Goal: Download file/media

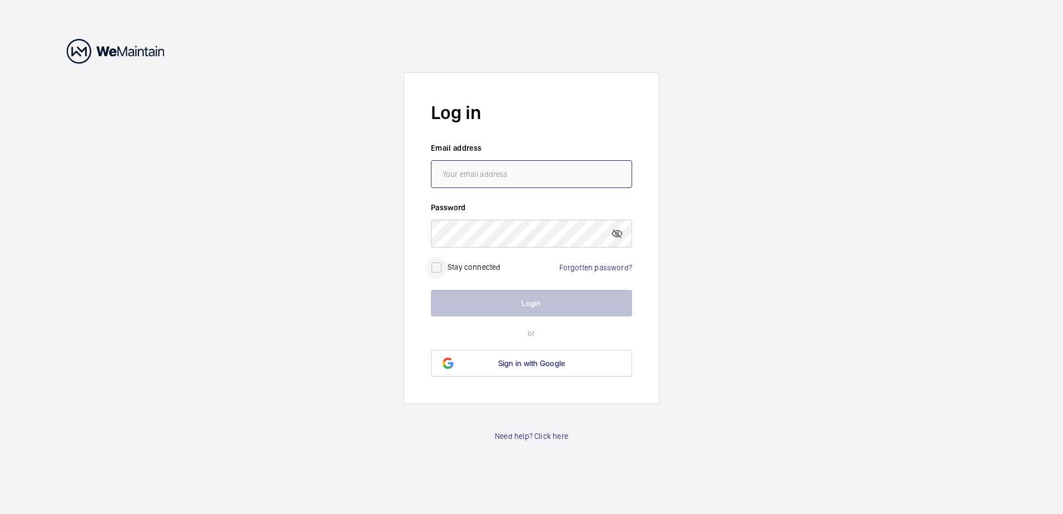
type input "[EMAIL_ADDRESS][PERSON_NAME][DOMAIN_NAME]"
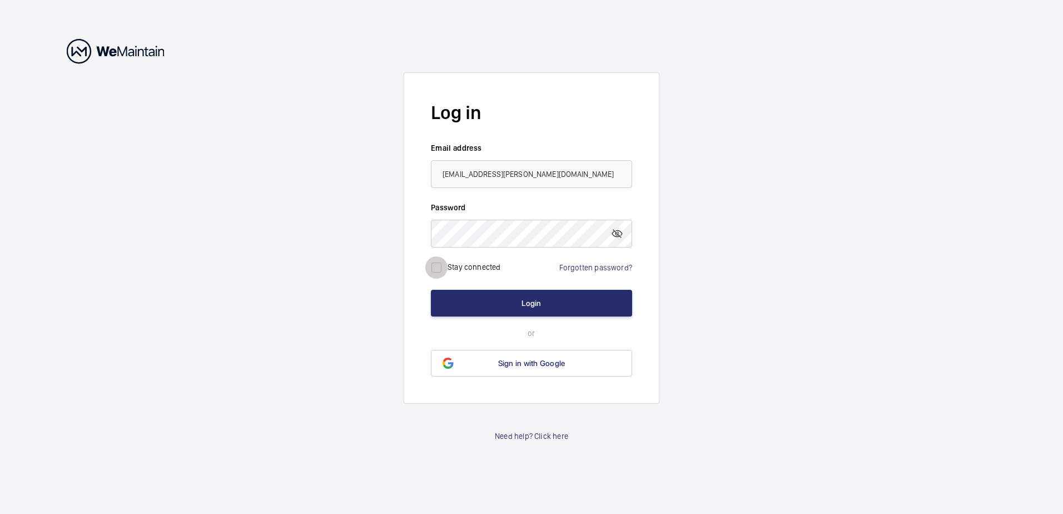
click at [434, 269] on input "checkbox" at bounding box center [436, 267] width 22 height 22
checkbox input "true"
click at [519, 306] on button "Login" at bounding box center [531, 303] width 201 height 27
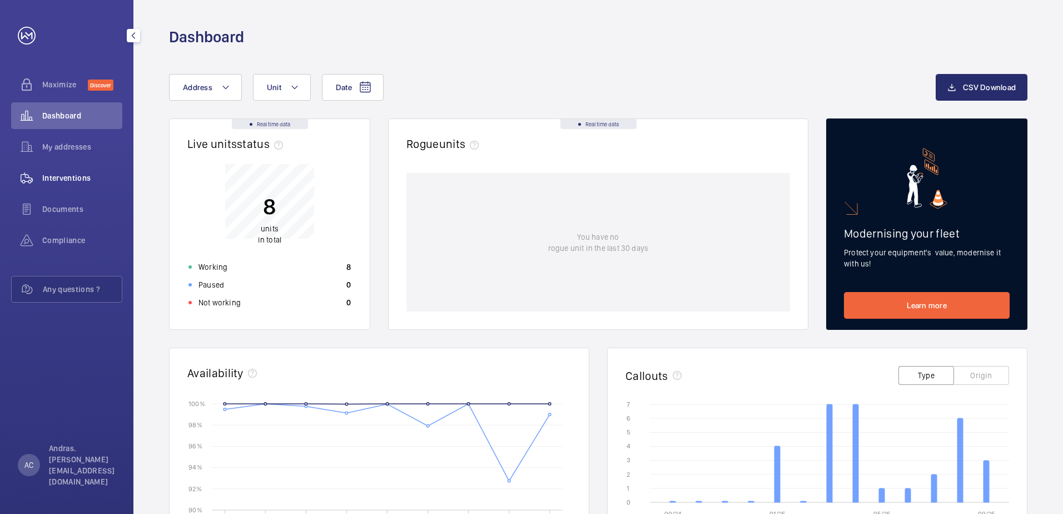
click at [63, 180] on span "Interventions" at bounding box center [82, 177] width 80 height 11
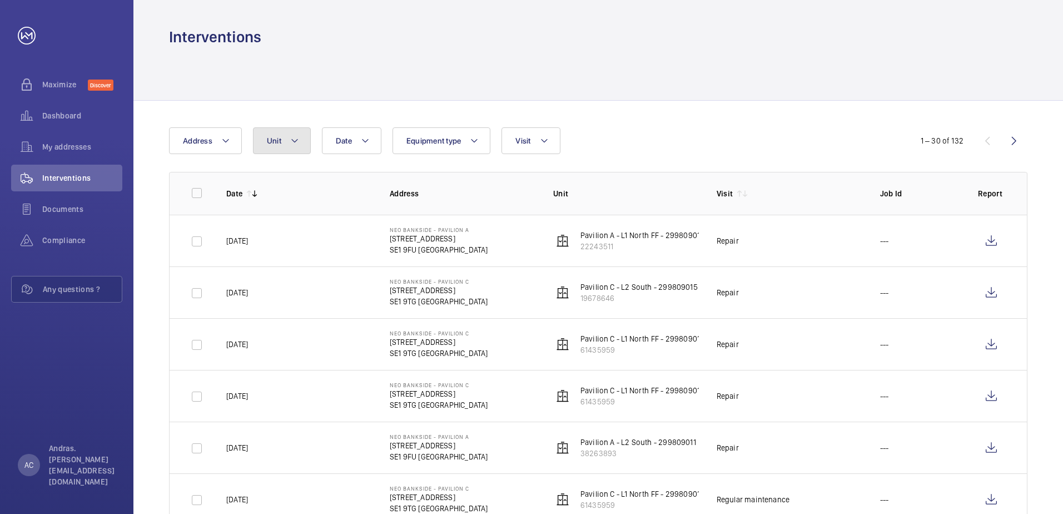
click at [285, 140] on button "Unit" at bounding box center [282, 140] width 58 height 27
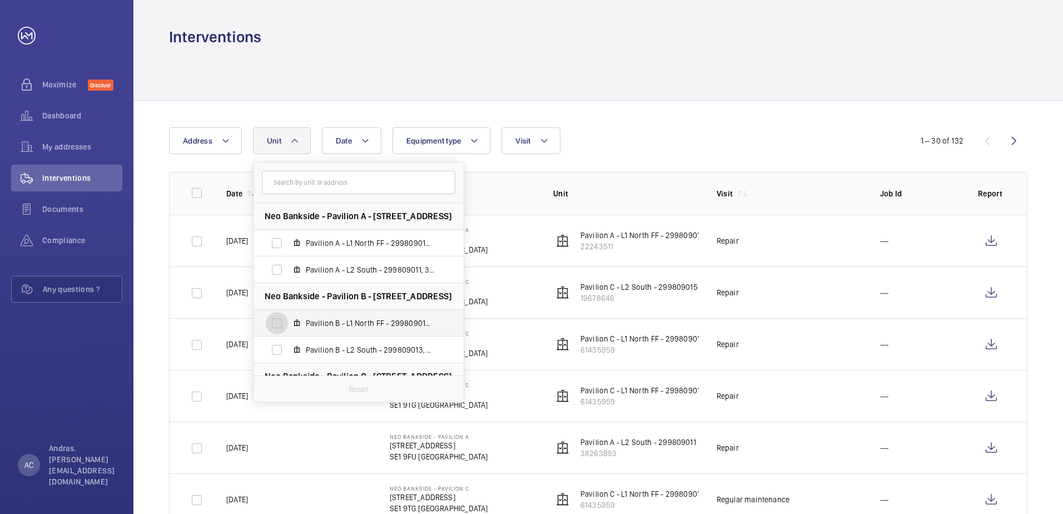
click at [276, 322] on input "Pavilion B - L1 North FF - 299809012, 58629231" at bounding box center [277, 323] width 22 height 22
checkbox input "true"
click at [658, 75] on div at bounding box center [598, 73] width 859 height 53
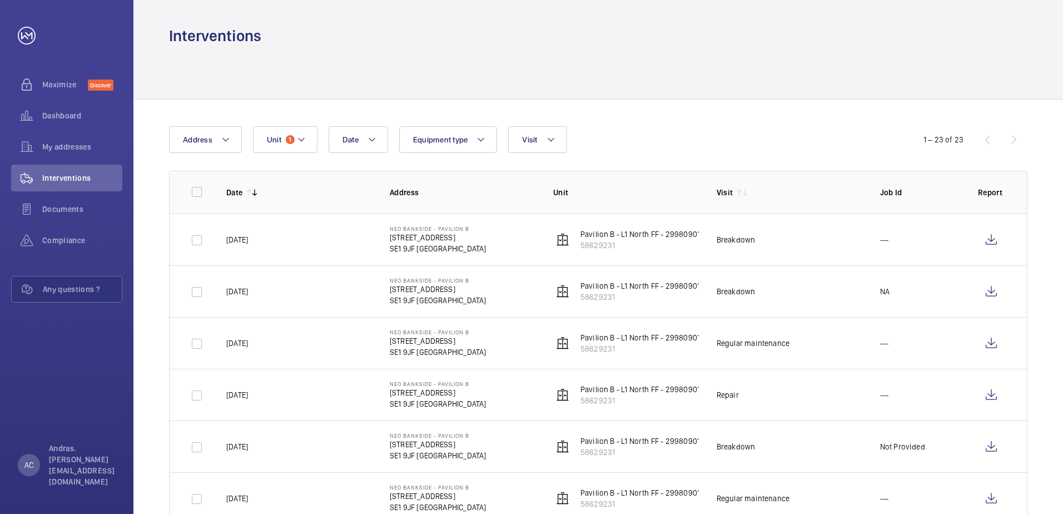
scroll to position [1, 0]
click at [801, 236] on td "Breakdown" at bounding box center [781, 240] width 164 height 52
drag, startPoint x: 727, startPoint y: 241, endPoint x: 689, endPoint y: 243, distance: 38.4
click at [727, 241] on div "Breakdown" at bounding box center [736, 240] width 39 height 11
click at [529, 247] on td "Neo Bankside - Pavilion [GEOGRAPHIC_DATA][STREET_ADDRESS]" at bounding box center [454, 240] width 164 height 52
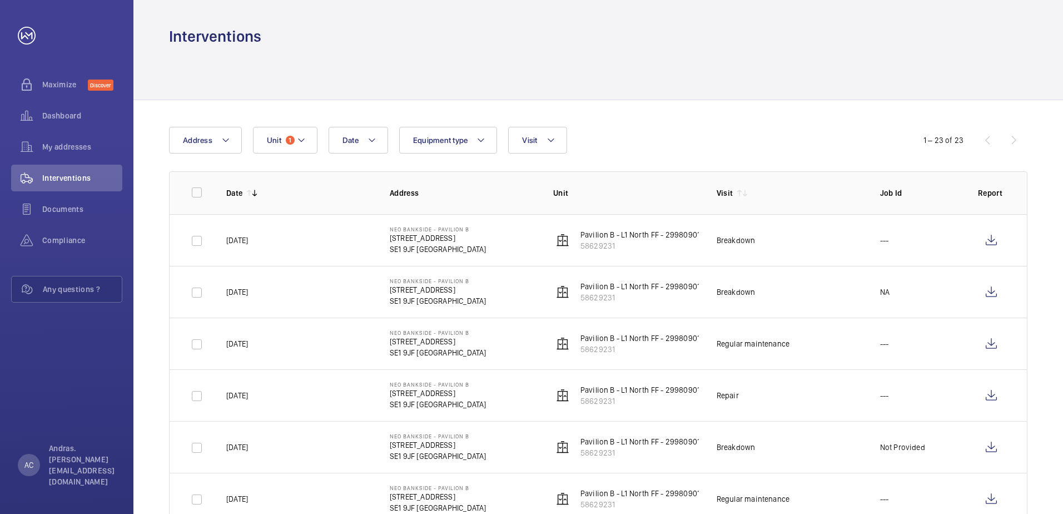
click at [401, 249] on p "SE1 9JF [GEOGRAPHIC_DATA]" at bounding box center [438, 249] width 97 height 11
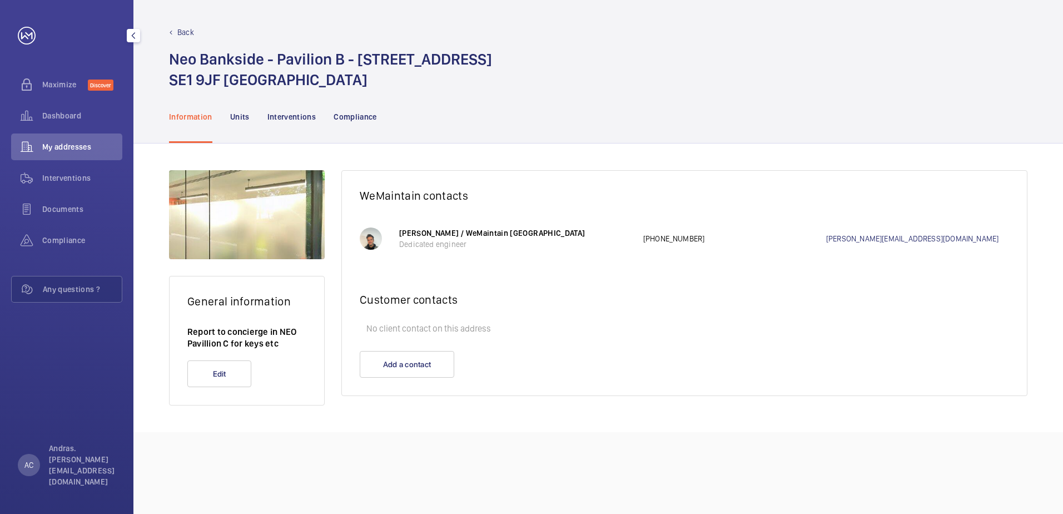
click at [191, 34] on p "Back" at bounding box center [185, 32] width 17 height 11
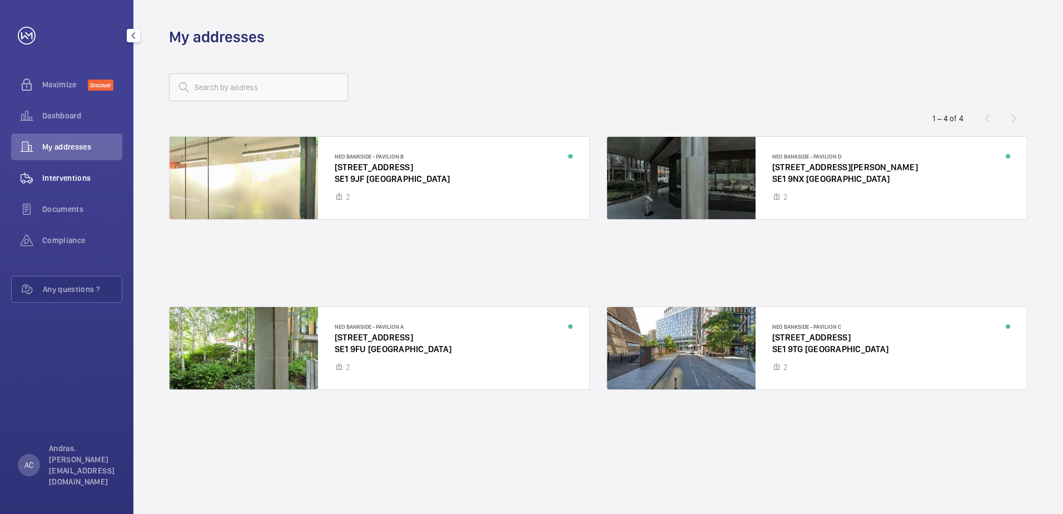
click at [50, 179] on span "Interventions" at bounding box center [82, 177] width 80 height 11
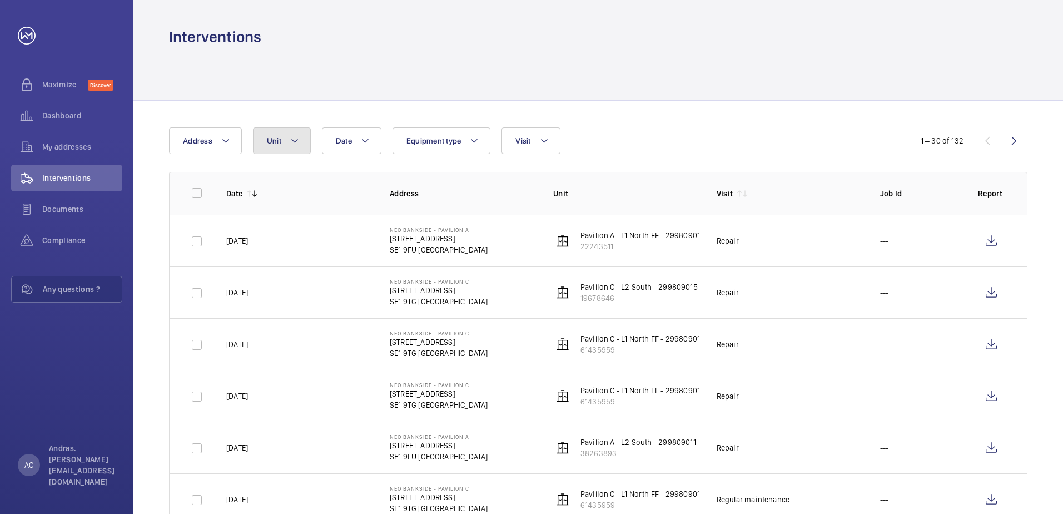
click at [284, 142] on button "Unit" at bounding box center [282, 140] width 58 height 27
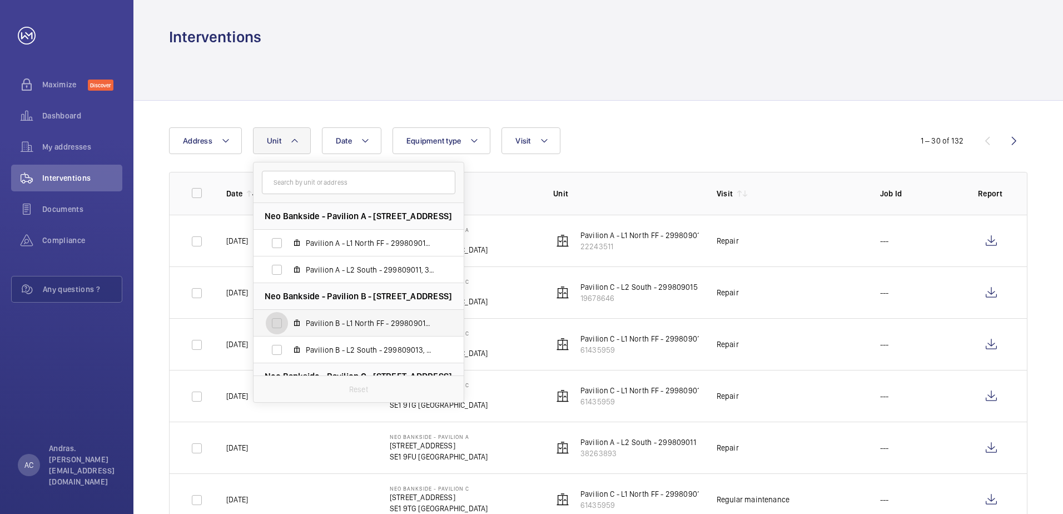
click at [278, 321] on input "Pavilion B - L1 North FF - 299809012, 58629231" at bounding box center [277, 323] width 22 height 22
checkbox input "true"
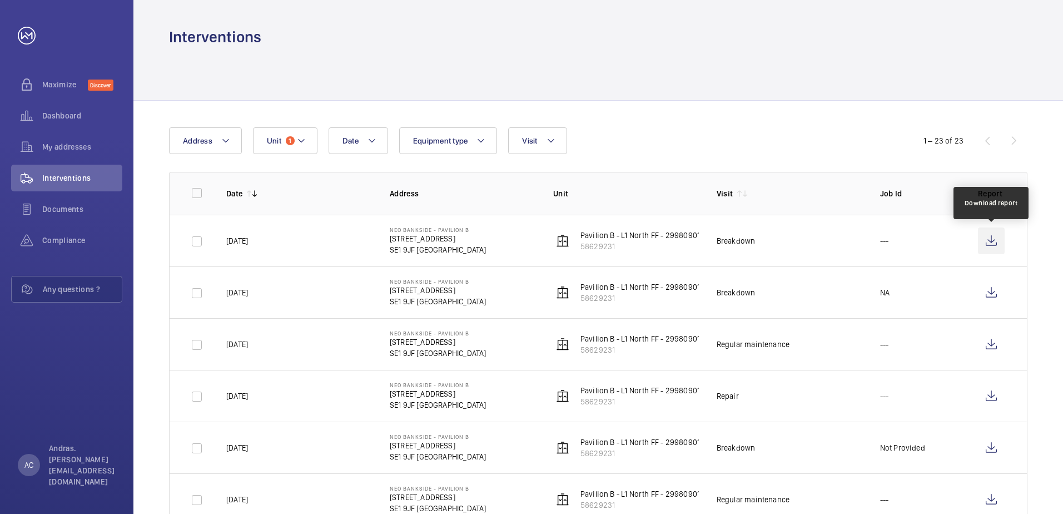
click at [991, 242] on wm-front-icon-button at bounding box center [991, 240] width 27 height 27
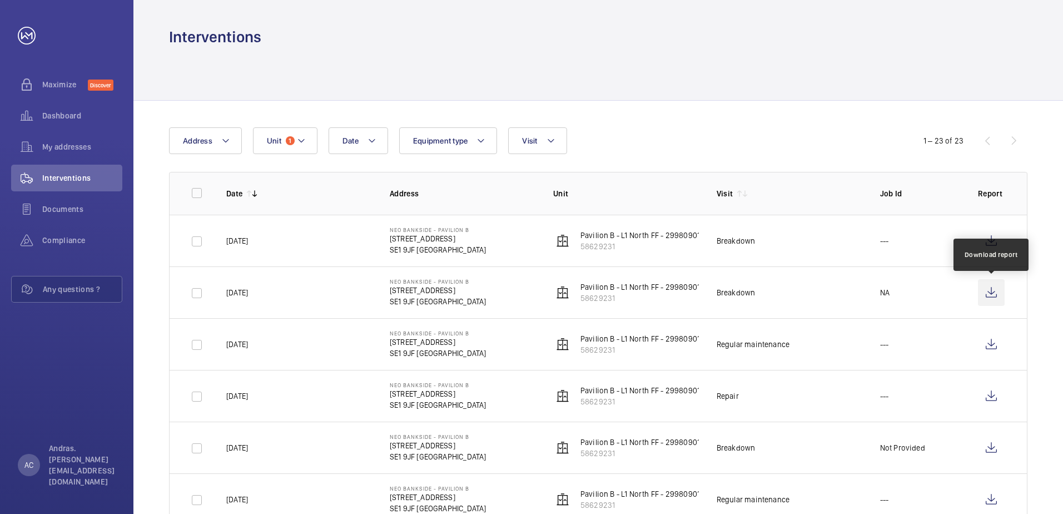
click at [991, 293] on wm-front-icon-button at bounding box center [991, 292] width 27 height 27
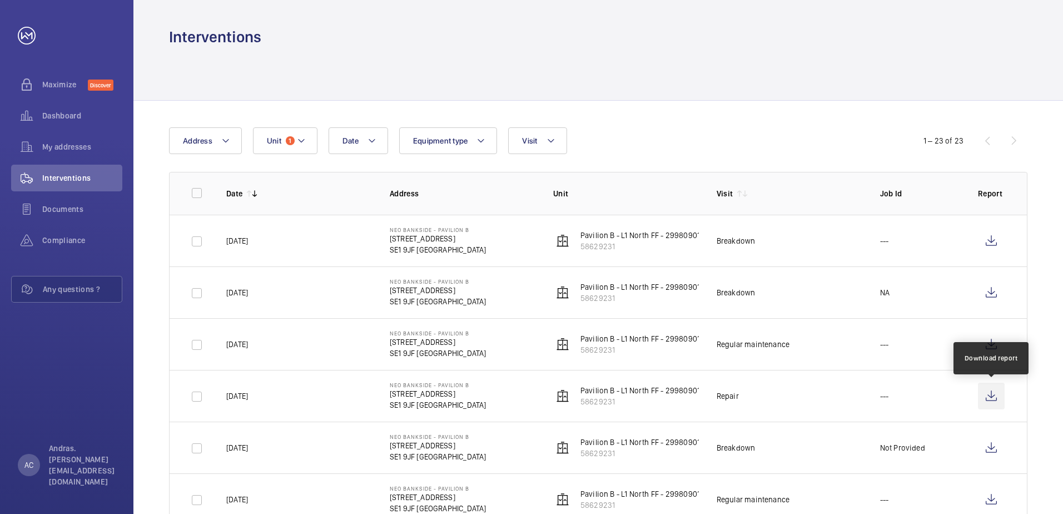
click at [996, 393] on wm-front-icon-button at bounding box center [991, 396] width 27 height 27
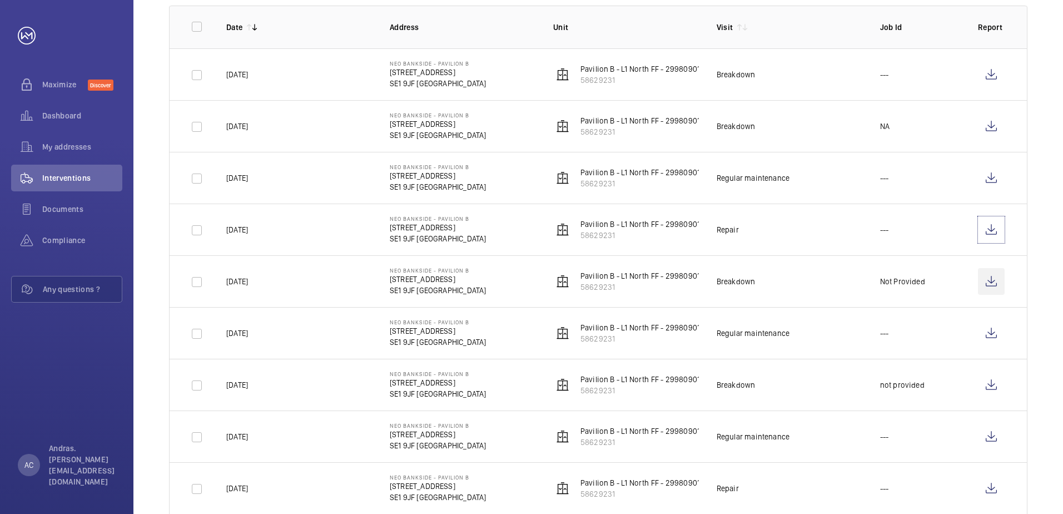
scroll to position [167, 0]
click at [995, 274] on wm-front-icon-button at bounding box center [991, 281] width 27 height 27
click at [997, 387] on wm-front-icon-button at bounding box center [991, 384] width 27 height 27
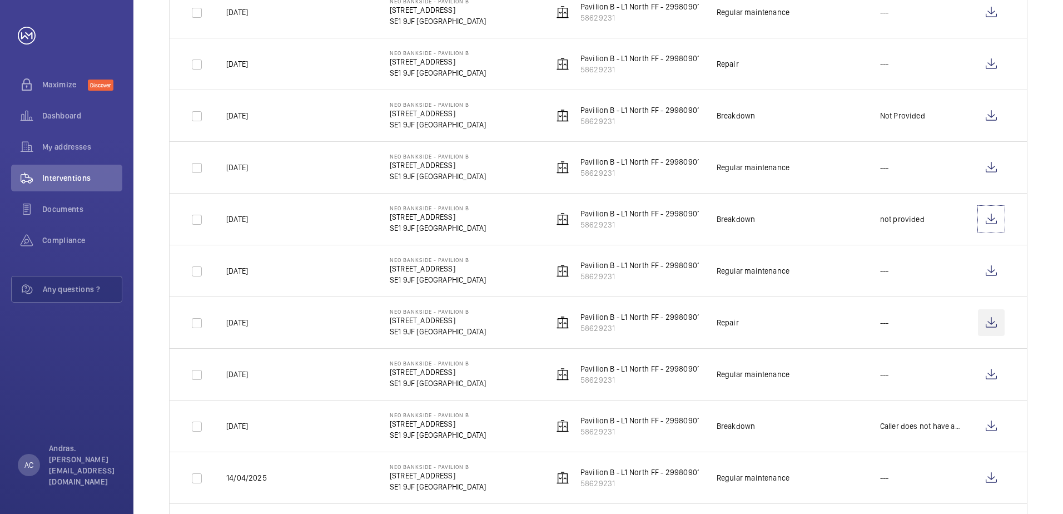
scroll to position [333, 0]
click at [997, 320] on wm-front-icon-button at bounding box center [991, 321] width 27 height 27
click at [1002, 423] on wm-front-icon-button at bounding box center [991, 425] width 27 height 27
